Goal: Task Accomplishment & Management: Manage account settings

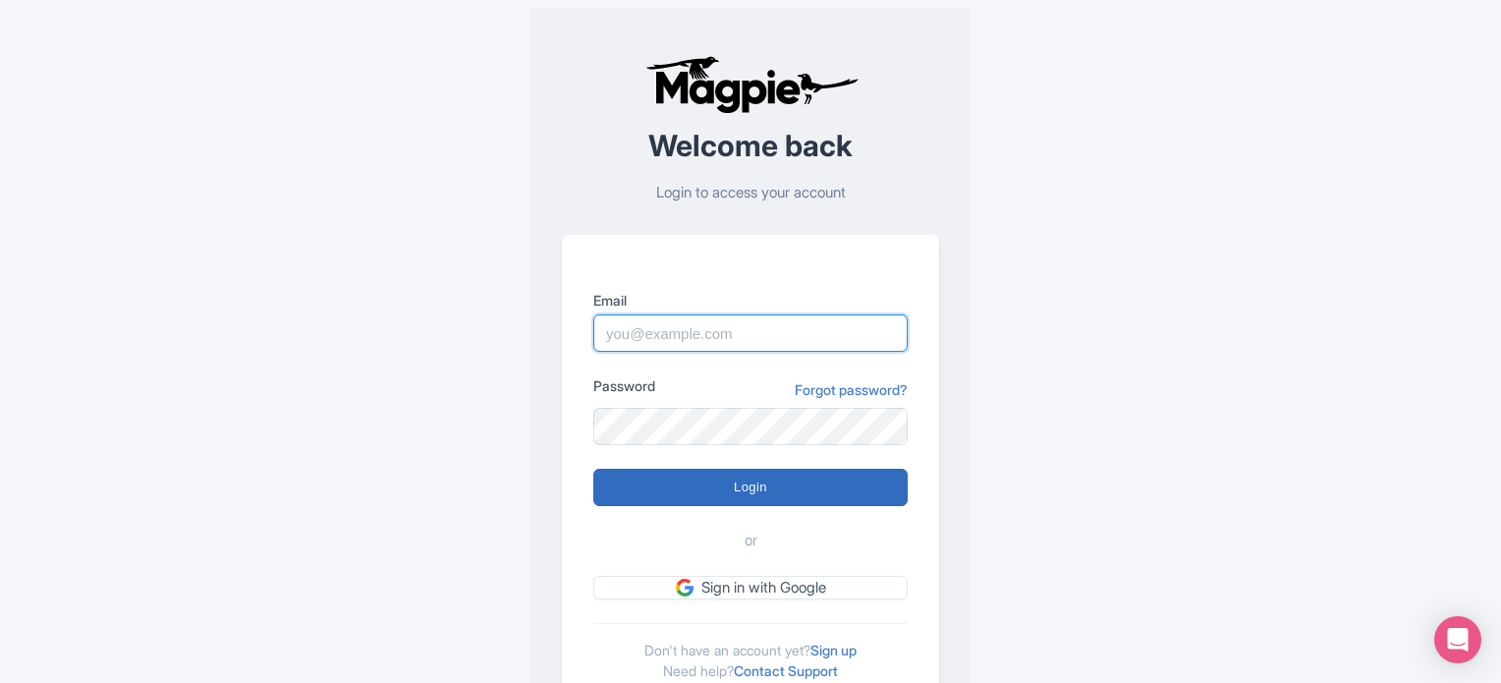
type input "[EMAIL_ADDRESS][DOMAIN_NAME]"
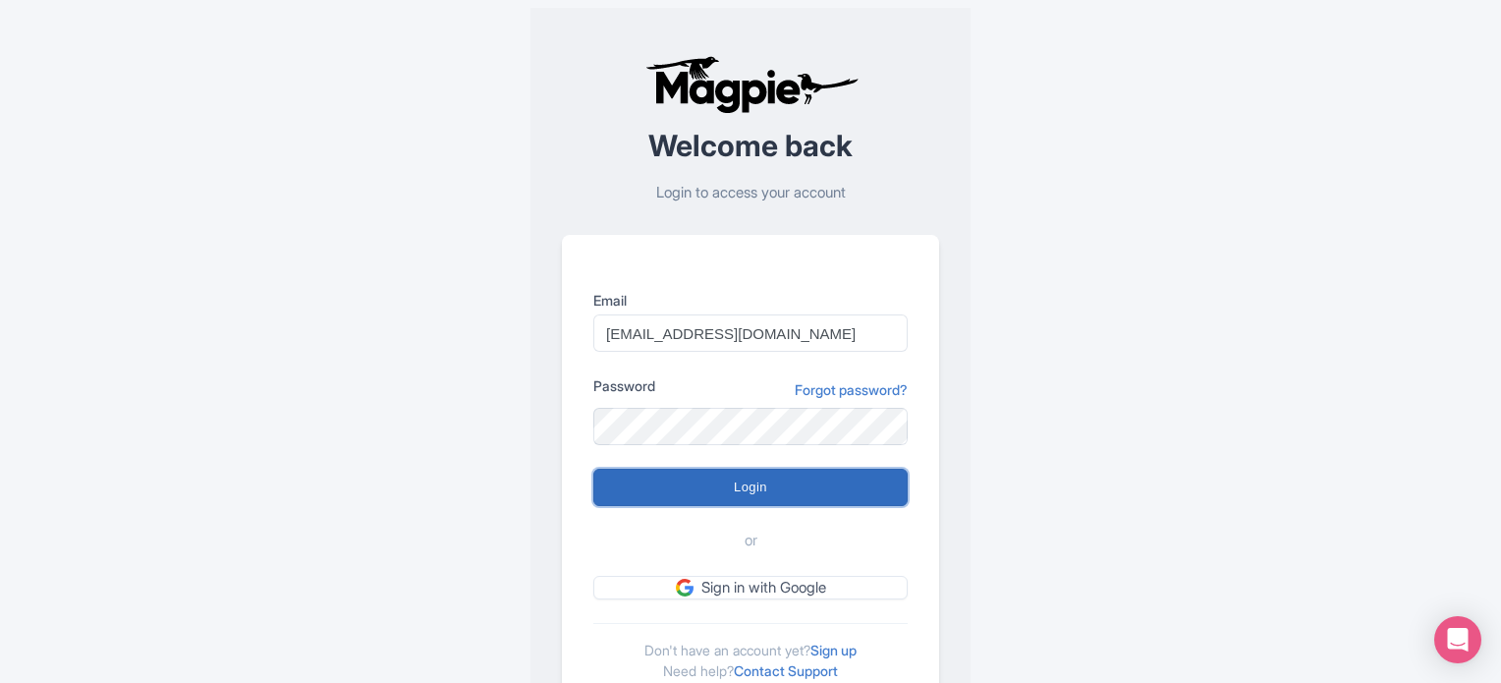
click at [767, 481] on input "Login" at bounding box center [751, 487] width 314 height 37
type input "Logging in..."
